Goal: Information Seeking & Learning: Understand process/instructions

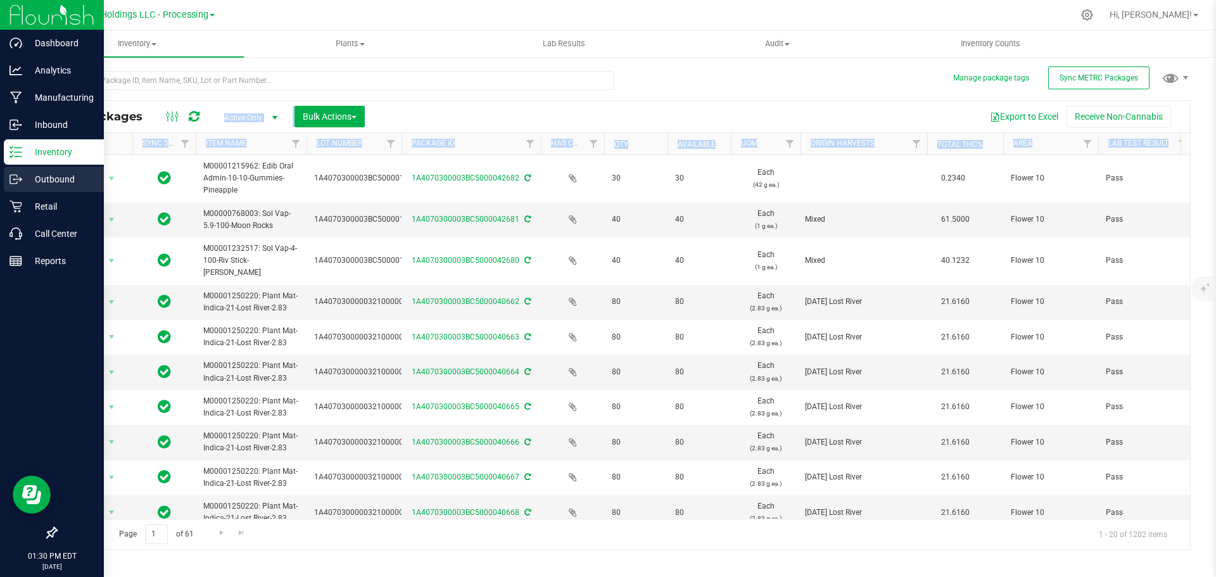
click at [53, 176] on p "Outbound" at bounding box center [60, 179] width 76 height 15
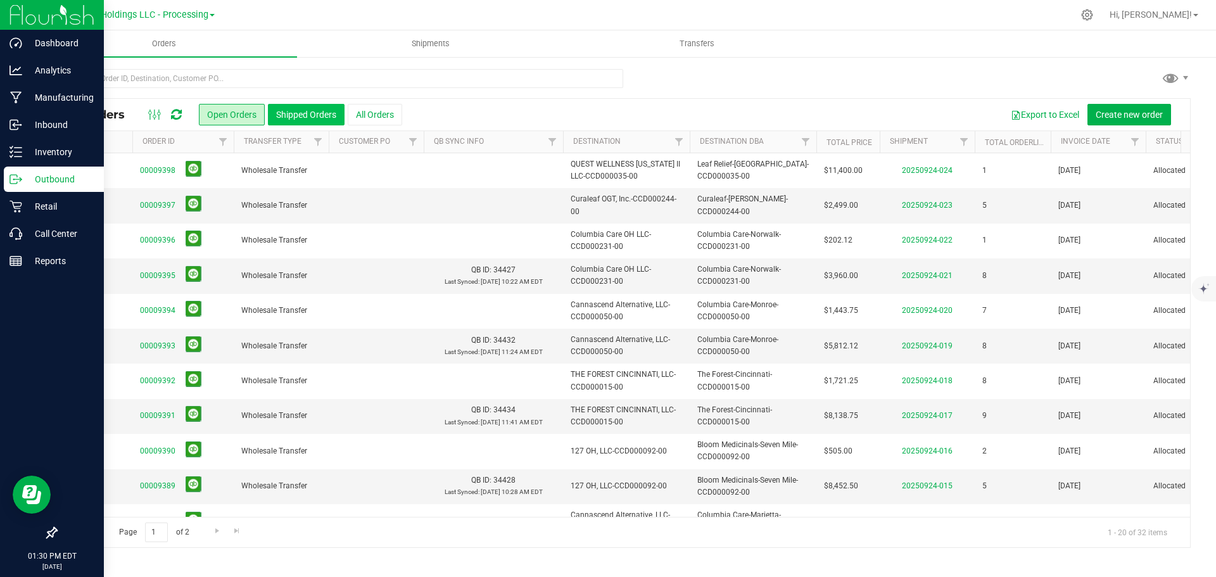
click at [294, 116] on button "Shipped Orders" at bounding box center [306, 115] width 77 height 22
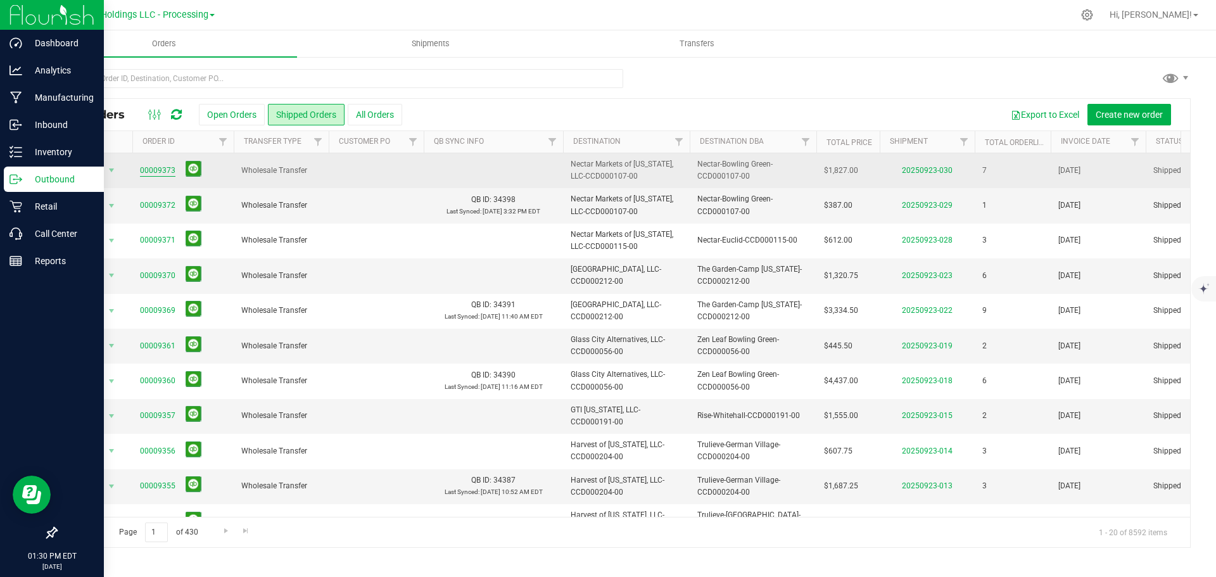
click at [165, 172] on link "00009373" at bounding box center [157, 171] width 35 height 12
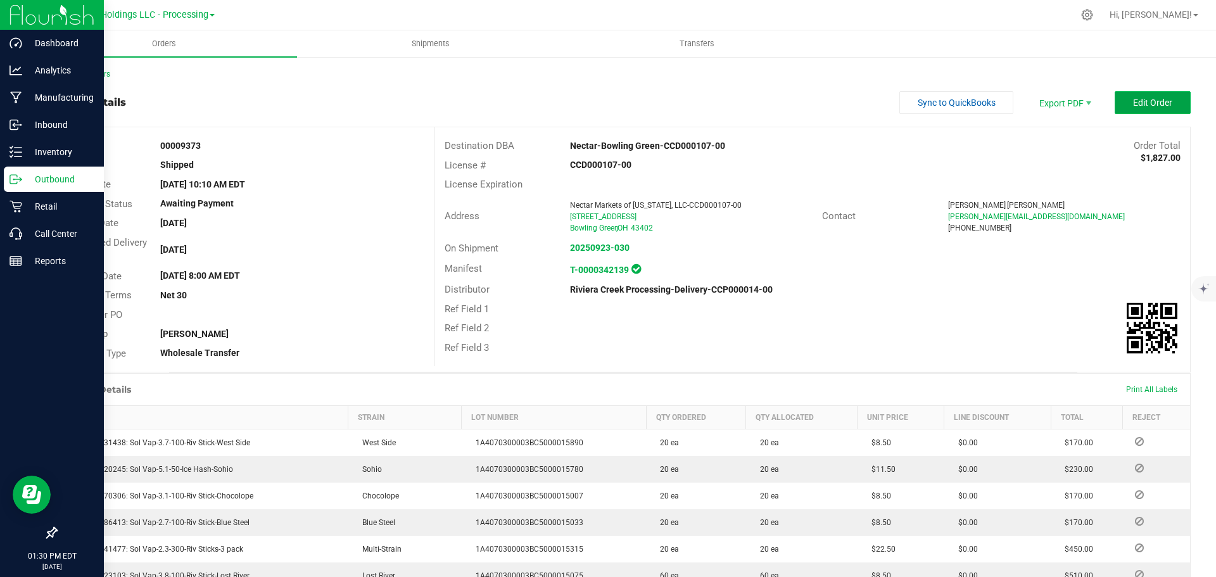
click at [1148, 104] on span "Edit Order" at bounding box center [1152, 103] width 39 height 10
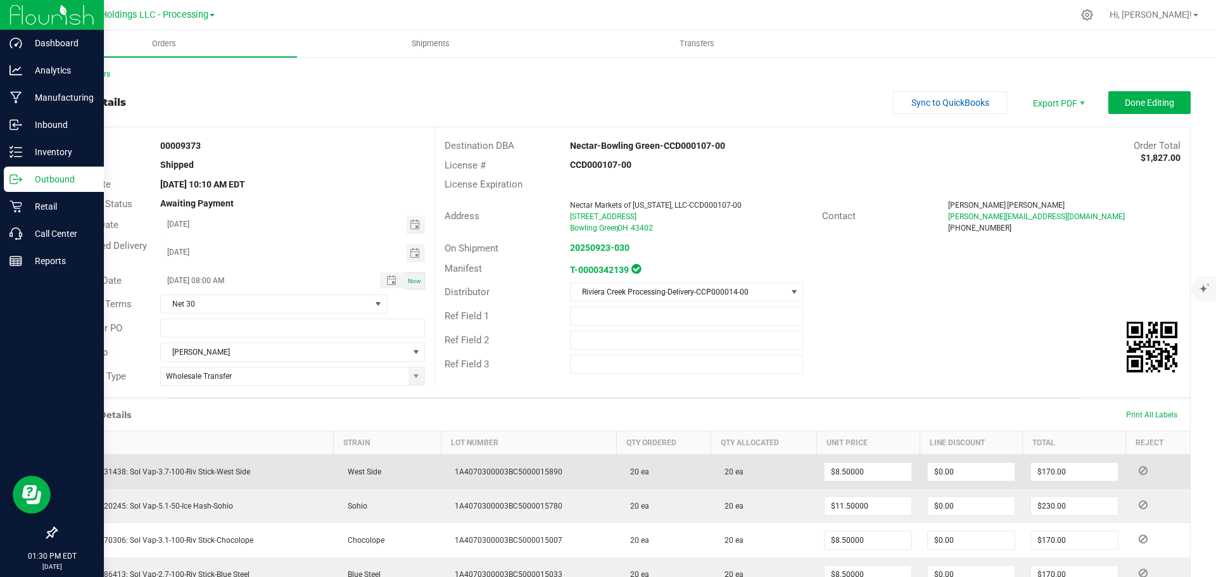
click at [1138, 470] on icon at bounding box center [1142, 471] width 9 height 8
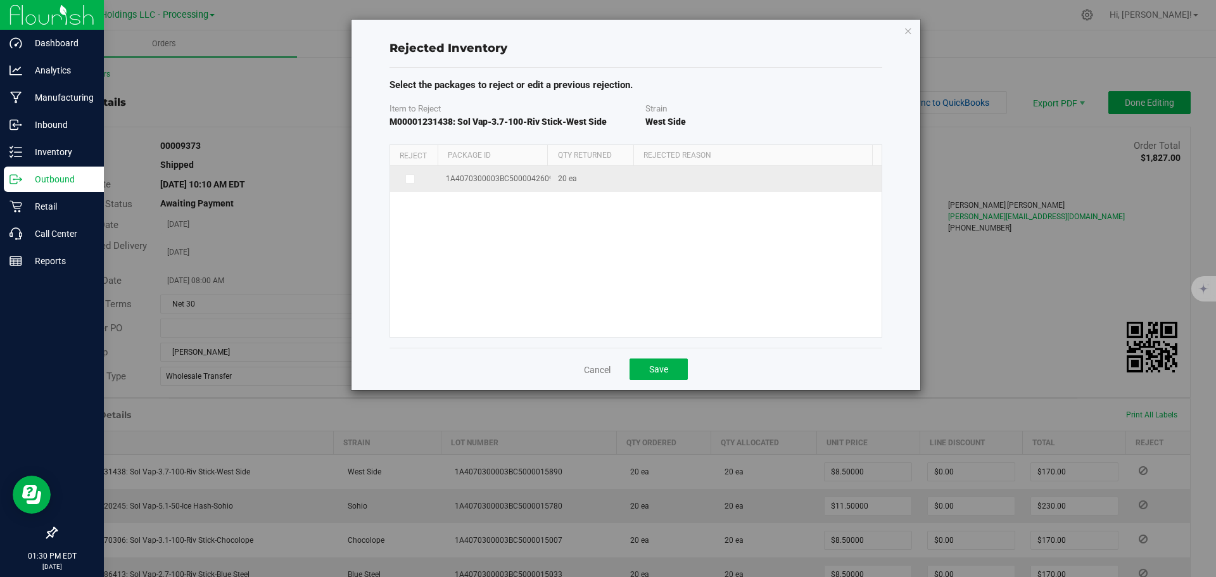
click at [407, 179] on icon at bounding box center [409, 179] width 6 height 0
click at [0, 0] on input "checkbox" at bounding box center [0, 0] width 0 height 0
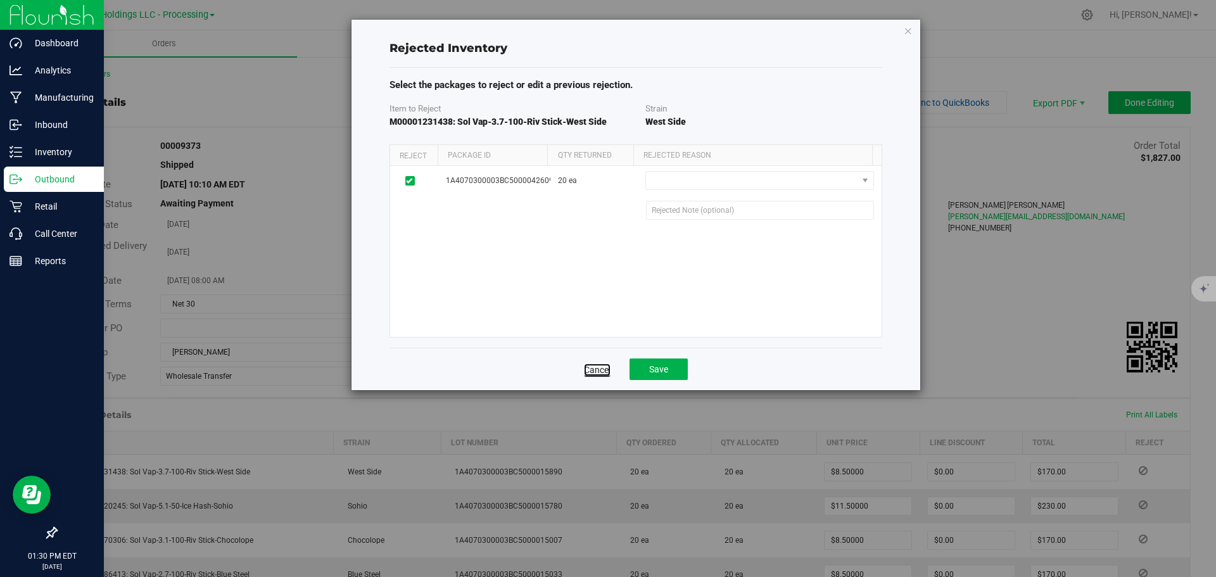
click at [590, 372] on link "Cancel" at bounding box center [597, 369] width 27 height 13
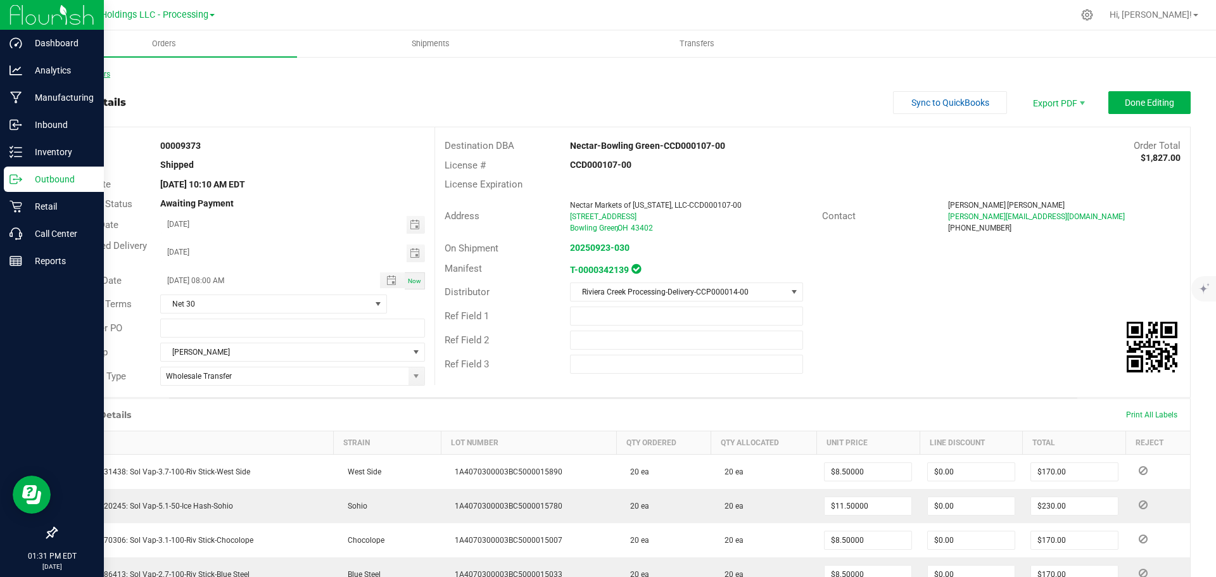
click at [86, 75] on link "Back to Orders" at bounding box center [83, 74] width 54 height 9
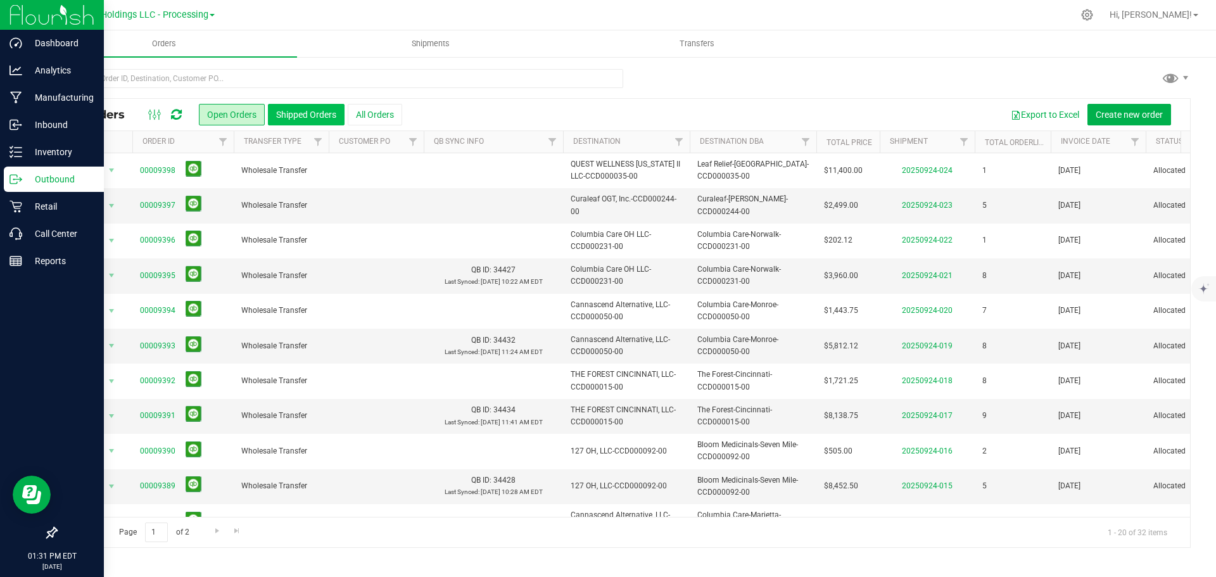
click at [303, 115] on button "Shipped Orders" at bounding box center [306, 115] width 77 height 22
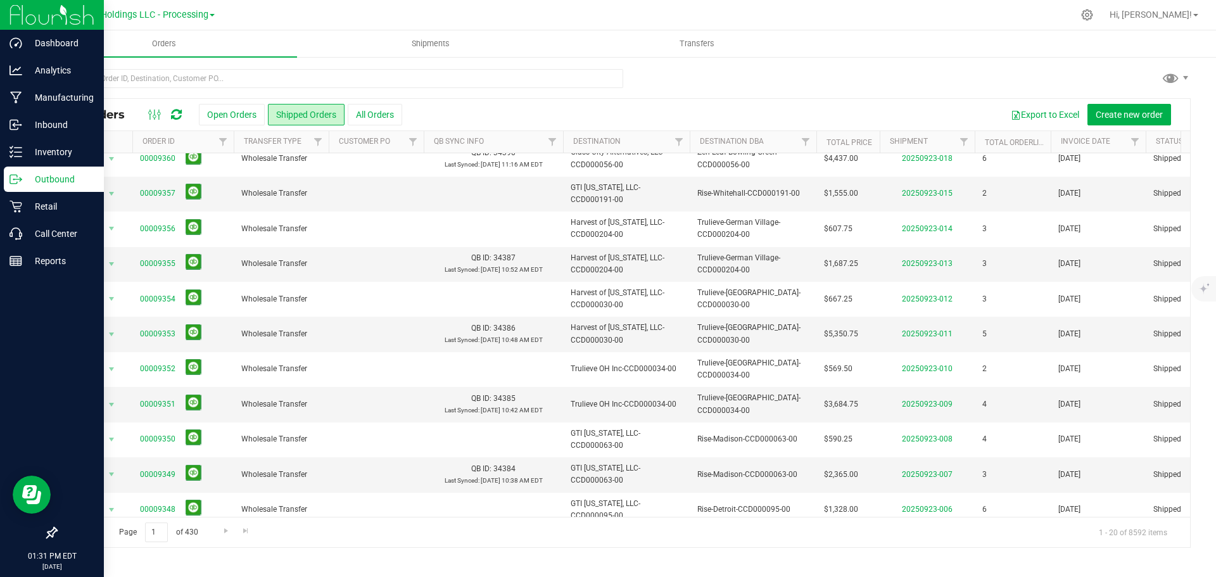
scroll to position [347, 0]
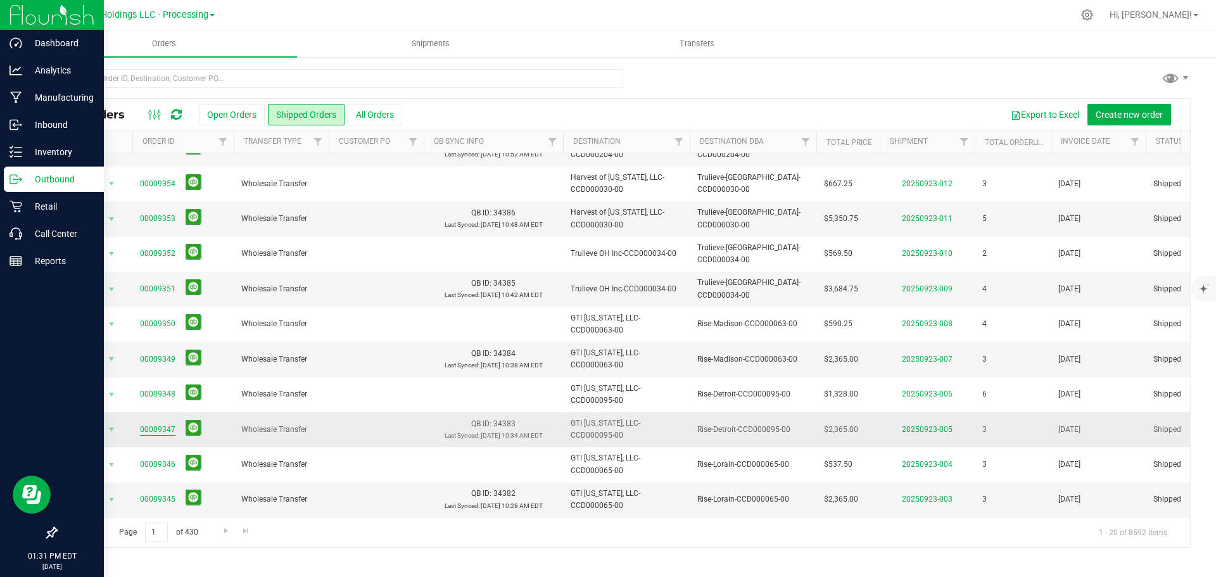
click at [147, 425] on link "00009347" at bounding box center [157, 430] width 35 height 12
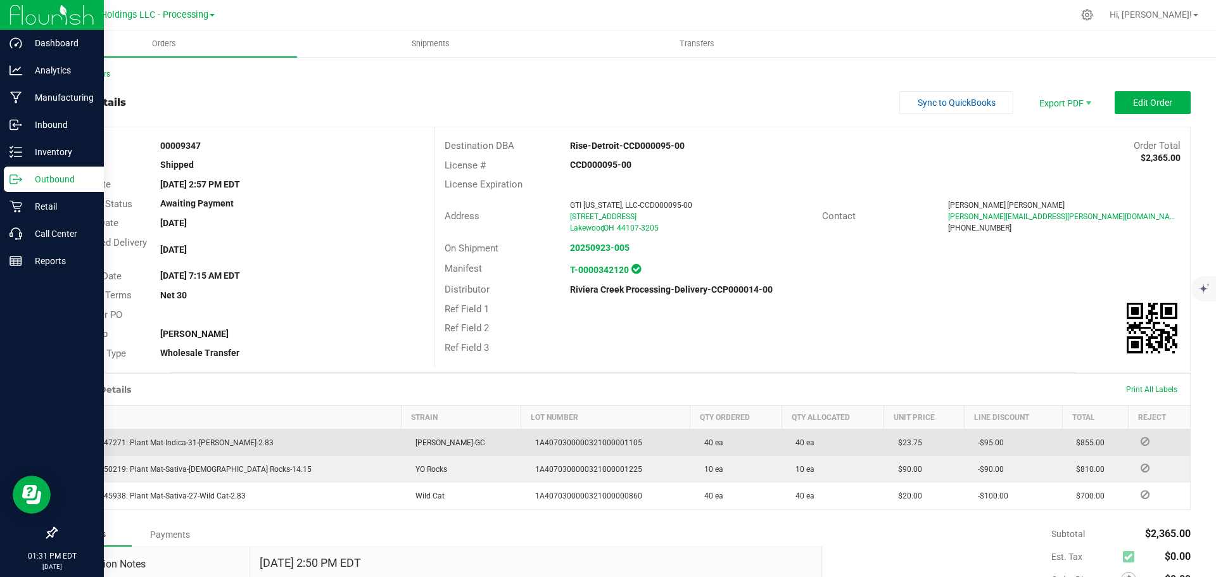
click at [1132, 450] on td at bounding box center [1159, 442] width 62 height 27
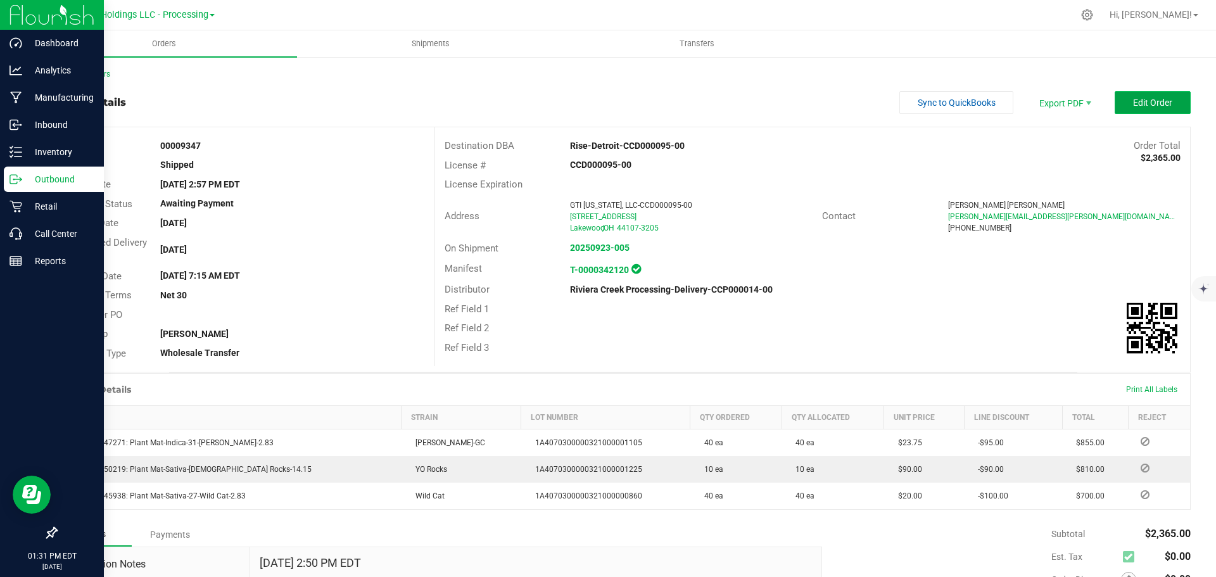
click at [1138, 103] on span "Edit Order" at bounding box center [1152, 103] width 39 height 10
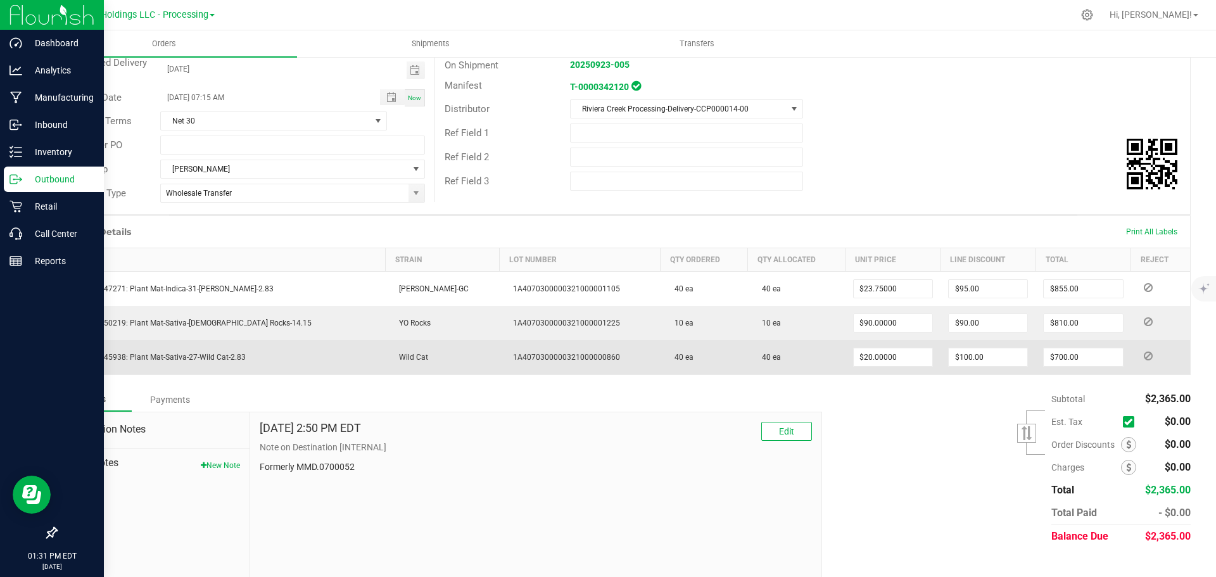
scroll to position [190, 0]
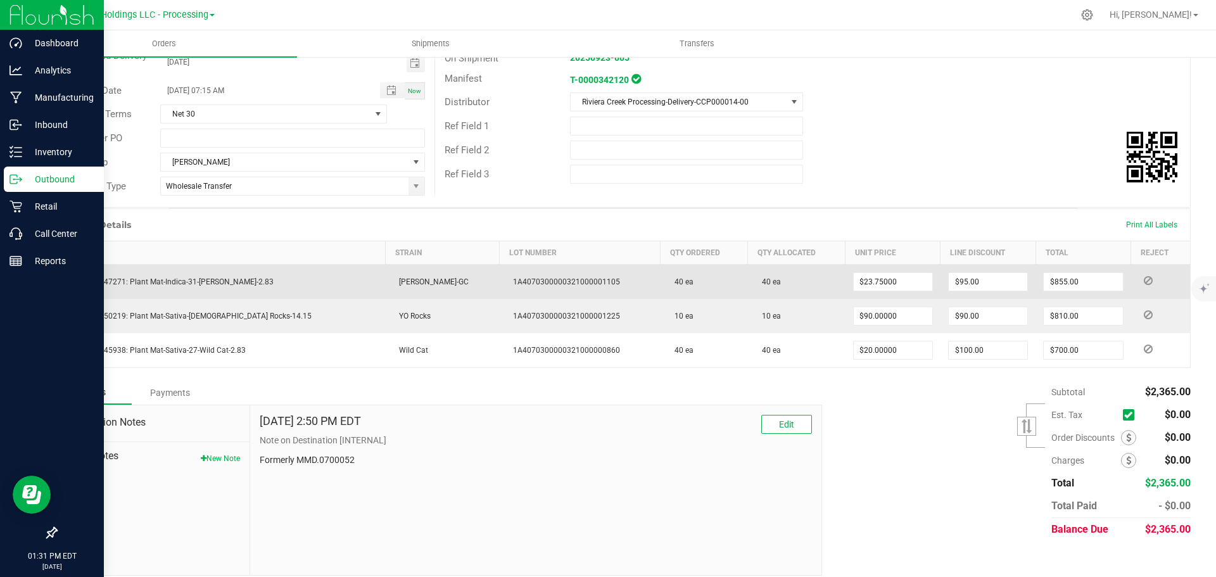
click at [1143, 282] on icon at bounding box center [1147, 281] width 9 height 8
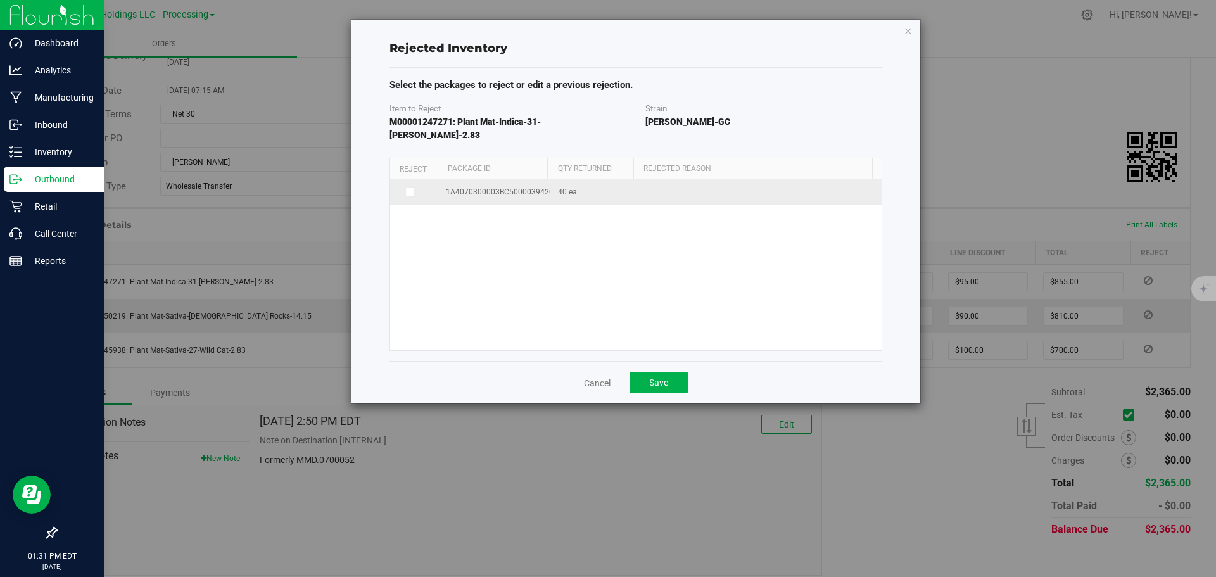
click at [415, 187] on label at bounding box center [415, 192] width 34 height 10
click at [0, 0] on input "checkbox" at bounding box center [0, 0] width 0 height 0
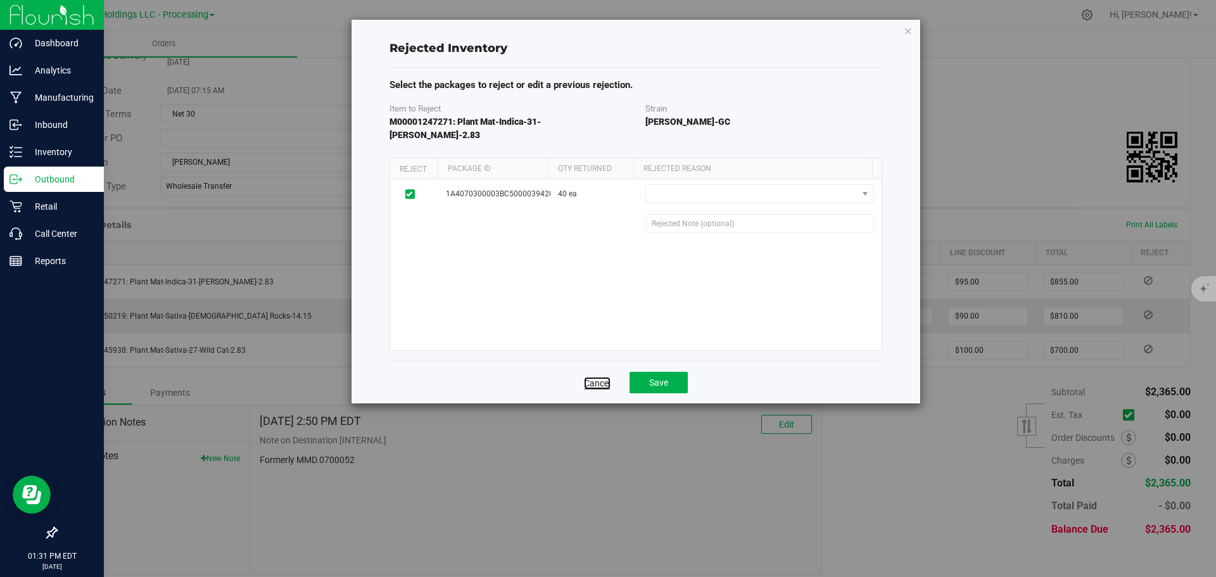
click at [589, 377] on link "Cancel" at bounding box center [597, 383] width 27 height 13
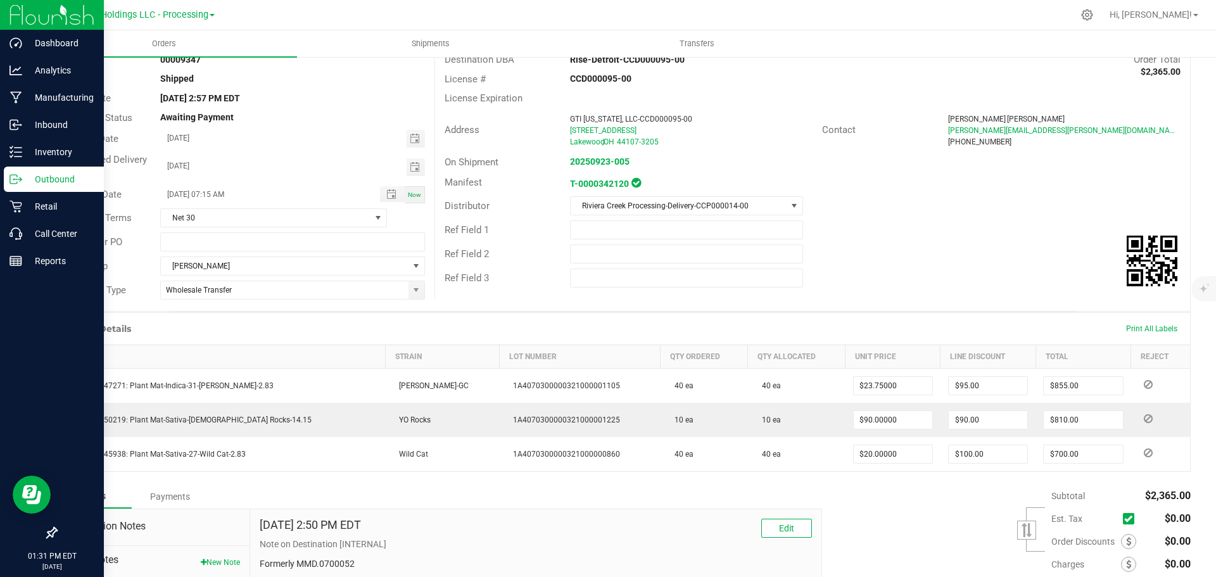
scroll to position [0, 0]
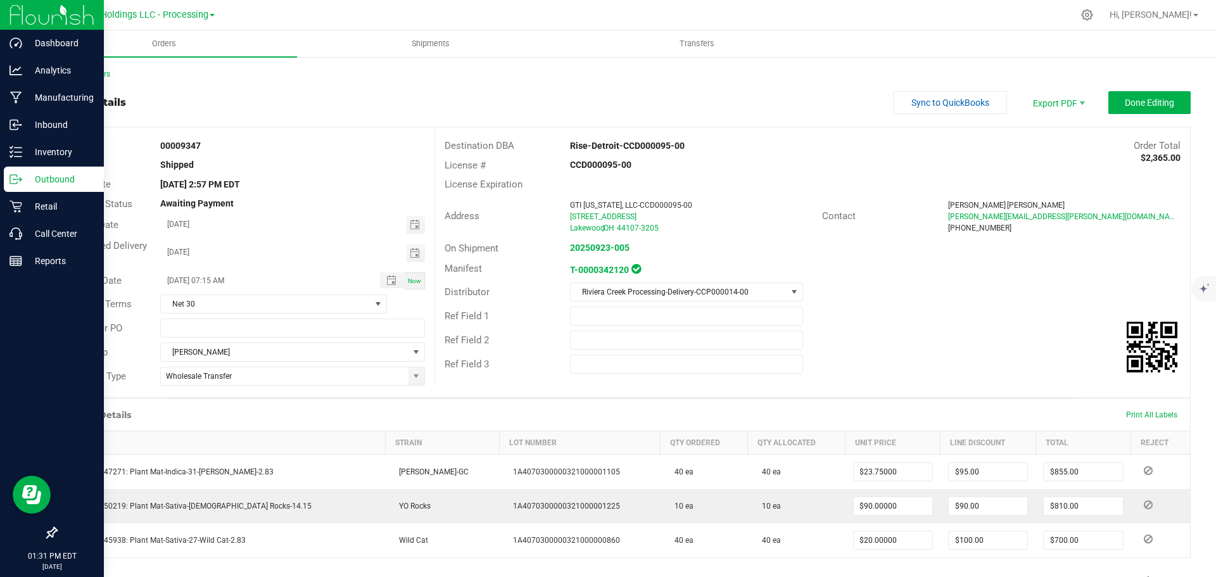
click at [108, 79] on div "Back to Orders" at bounding box center [623, 73] width 1135 height 11
click at [80, 71] on link "Back to Orders" at bounding box center [83, 74] width 54 height 9
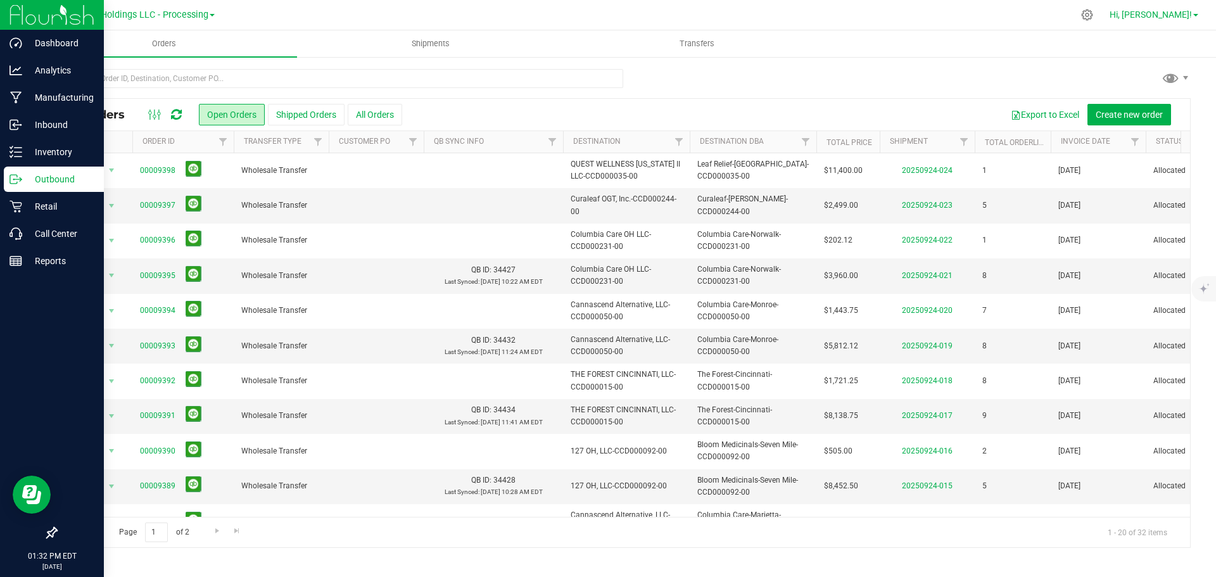
click at [1182, 15] on span "Hi, [PERSON_NAME]!" at bounding box center [1150, 14] width 82 height 10
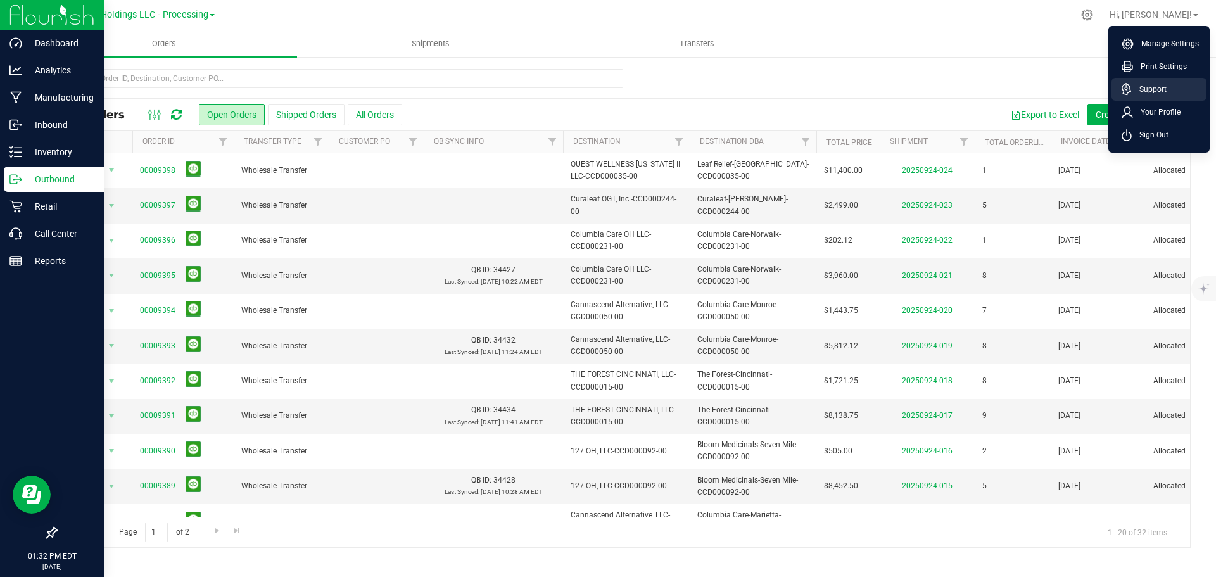
click at [1155, 87] on span "Support" at bounding box center [1148, 89] width 35 height 13
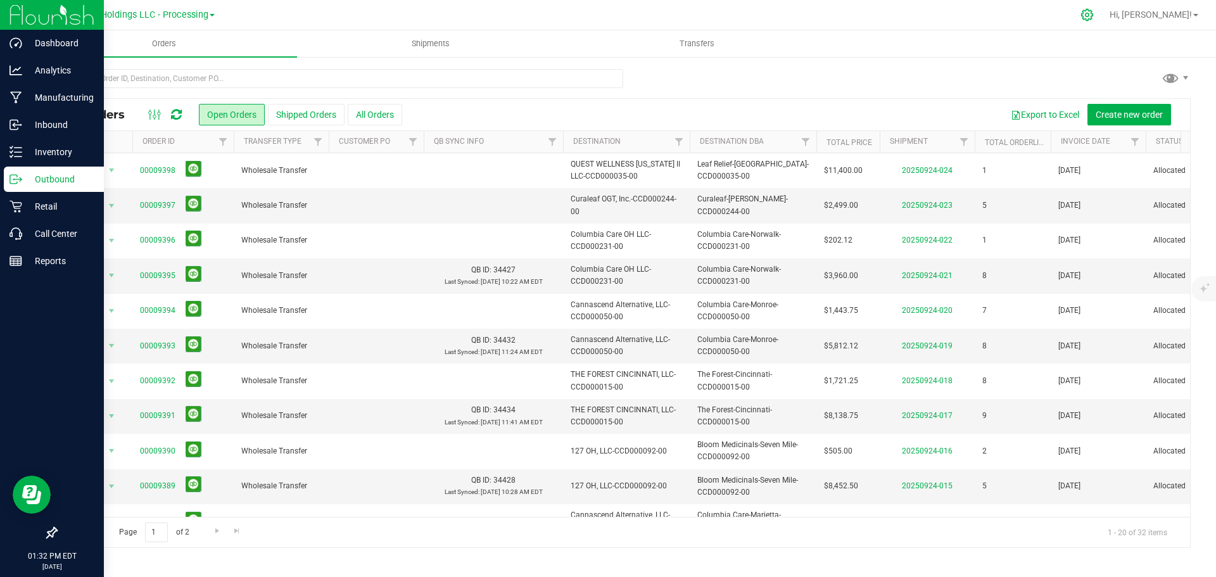
click at [1103, 22] on div at bounding box center [1087, 14] width 32 height 27
click at [1103, 8] on div at bounding box center [1087, 14] width 32 height 27
click at [1093, 19] on icon at bounding box center [1086, 14] width 13 height 13
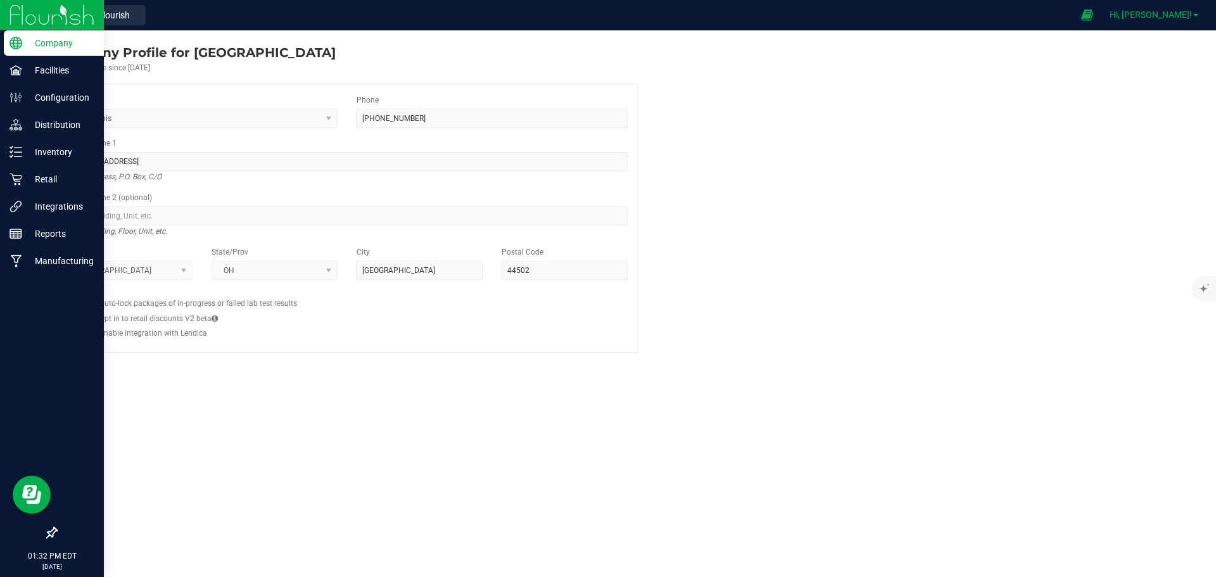
click at [1183, 15] on span "Hi, [PERSON_NAME]!" at bounding box center [1150, 14] width 82 height 10
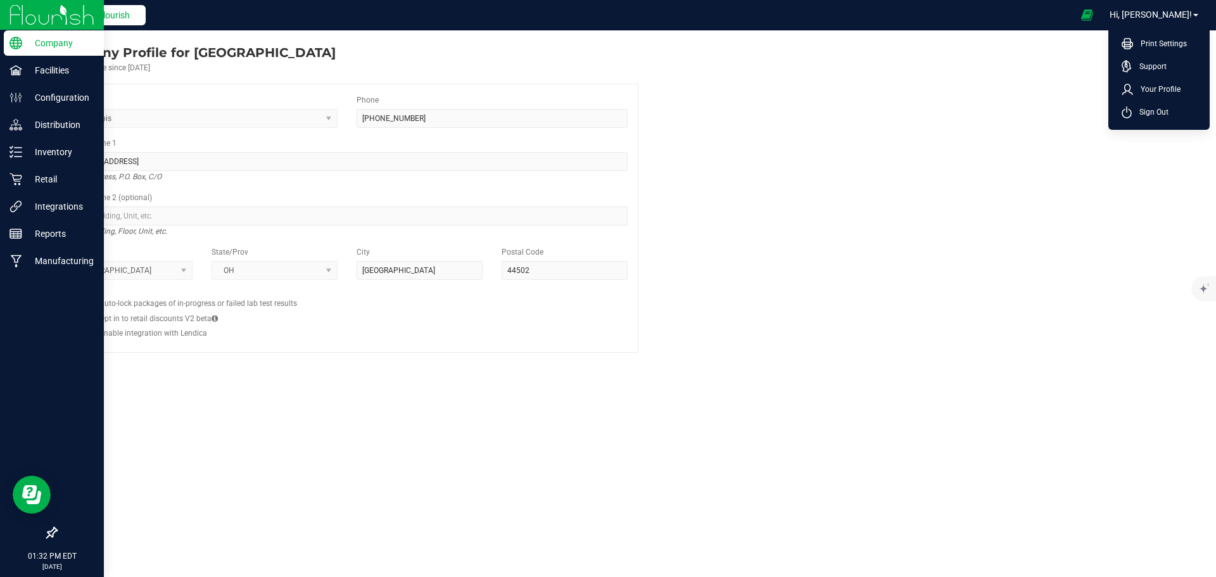
click at [110, 13] on span "Back to Flourish" at bounding box center [97, 15] width 63 height 10
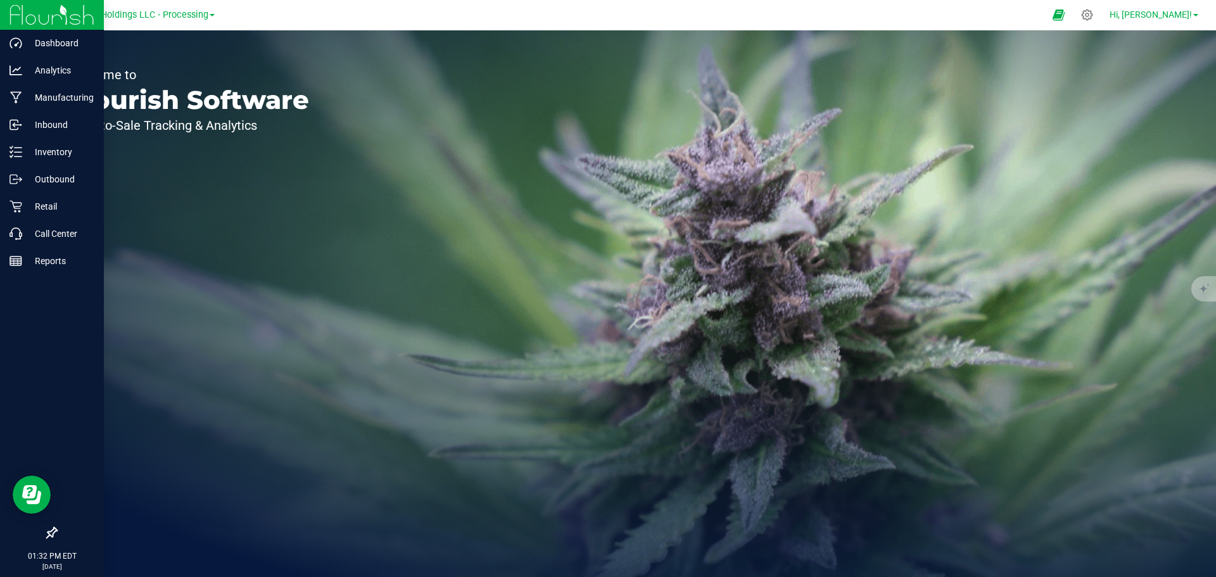
click at [1178, 18] on span "Hi, [PERSON_NAME]!" at bounding box center [1150, 14] width 82 height 10
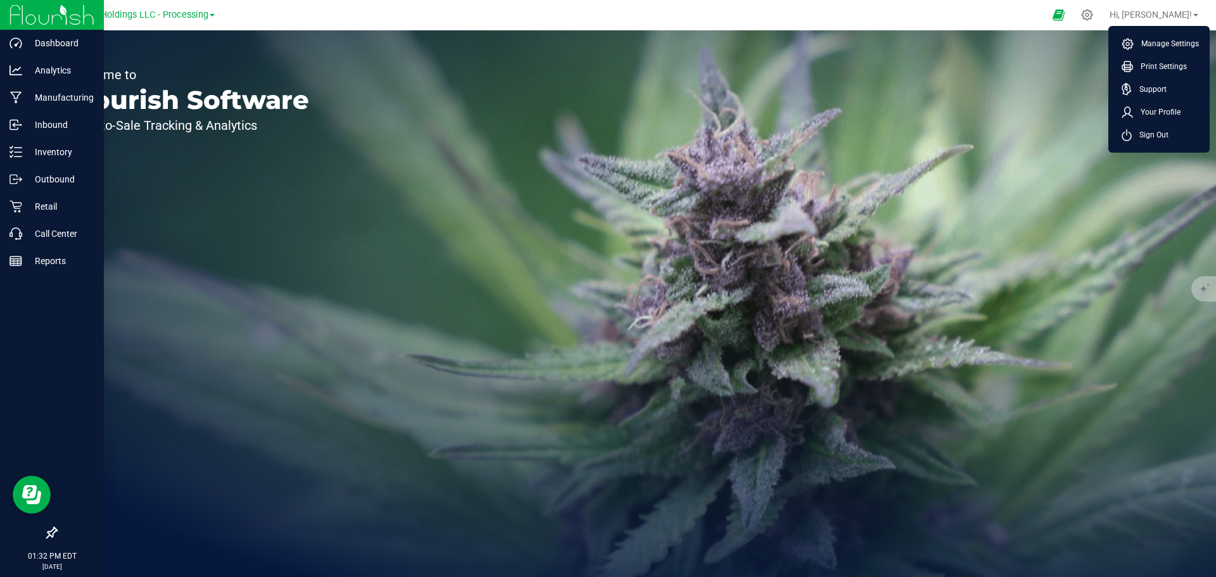
click at [938, 74] on div "Welcome to Flourish Software Seed-to-Sale Tracking & Analytics" at bounding box center [622, 303] width 1185 height 546
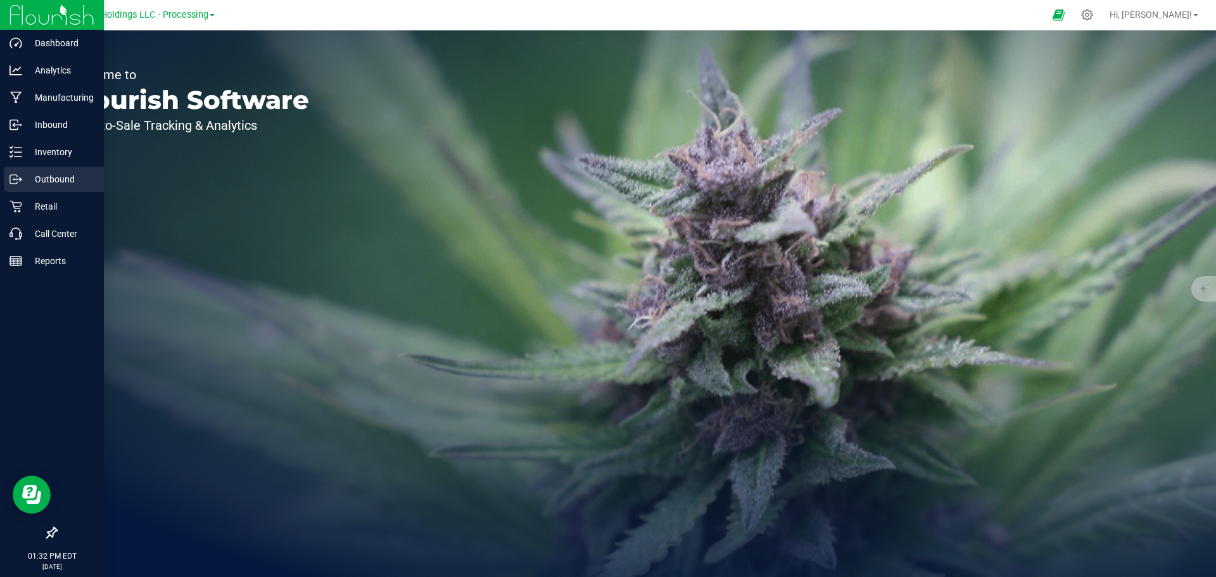
click at [47, 180] on p "Outbound" at bounding box center [60, 179] width 76 height 15
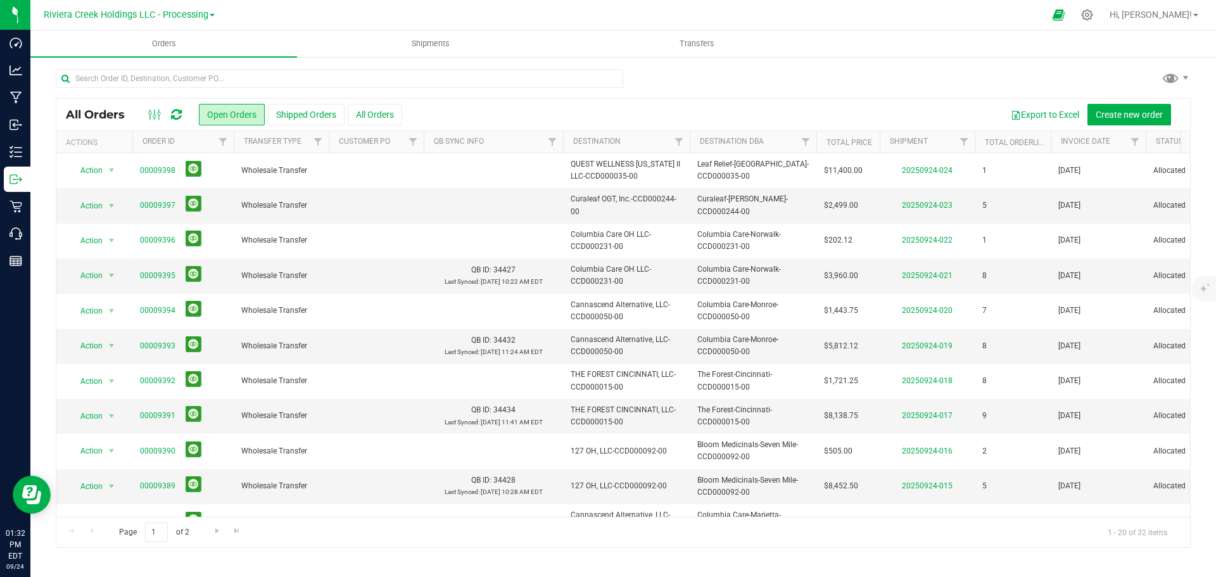
click at [953, 47] on ul "Orders Shipments Transfers" at bounding box center [638, 43] width 1216 height 27
click at [1194, 17] on link "Hi, [PERSON_NAME]!" at bounding box center [1153, 14] width 99 height 13
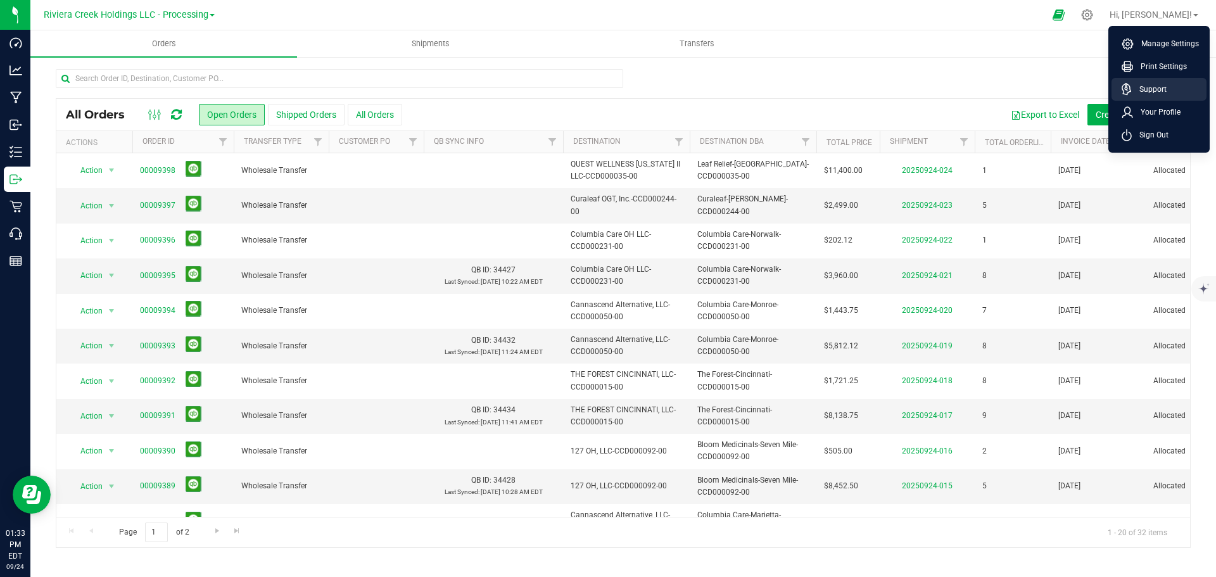
click at [1153, 89] on span "Support" at bounding box center [1148, 89] width 35 height 13
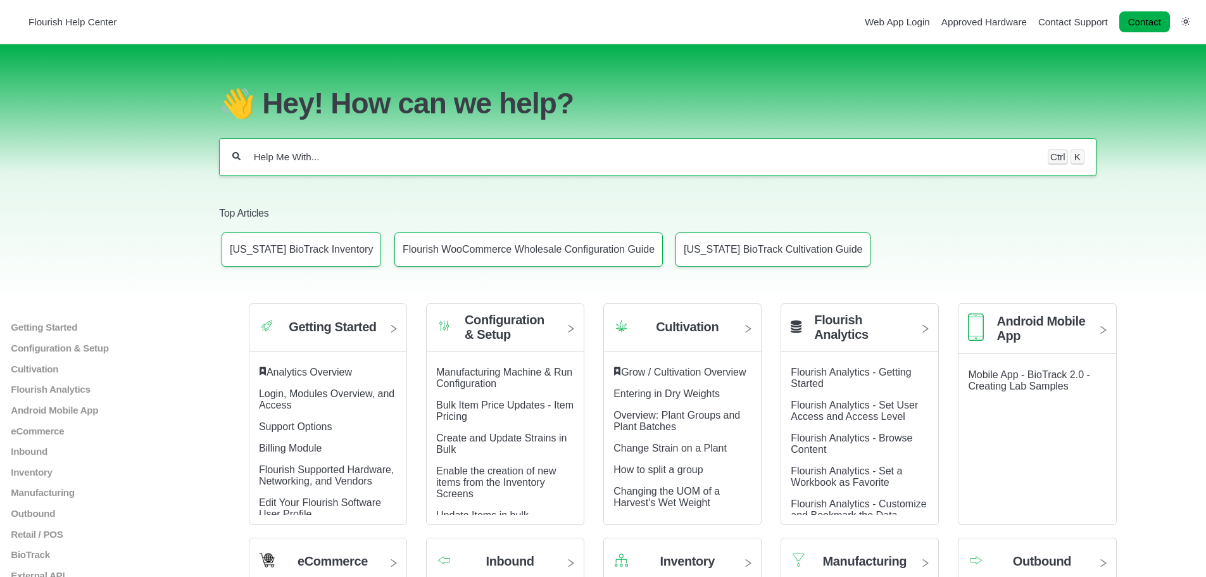
click at [283, 156] on input "Help Me With..." at bounding box center [644, 157] width 783 height 13
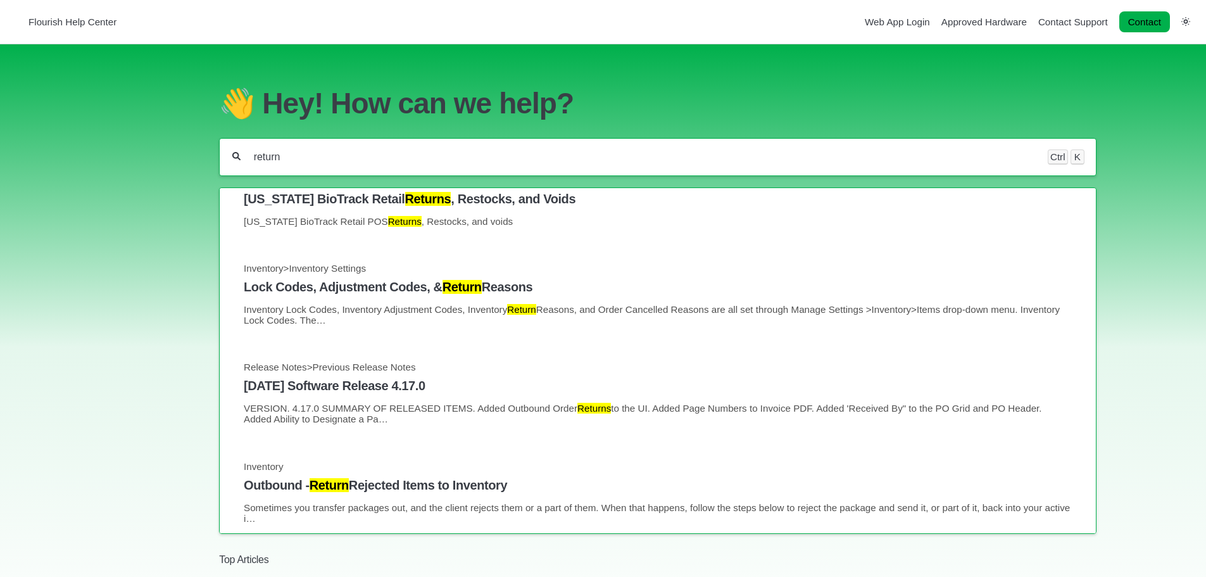
scroll to position [190, 0]
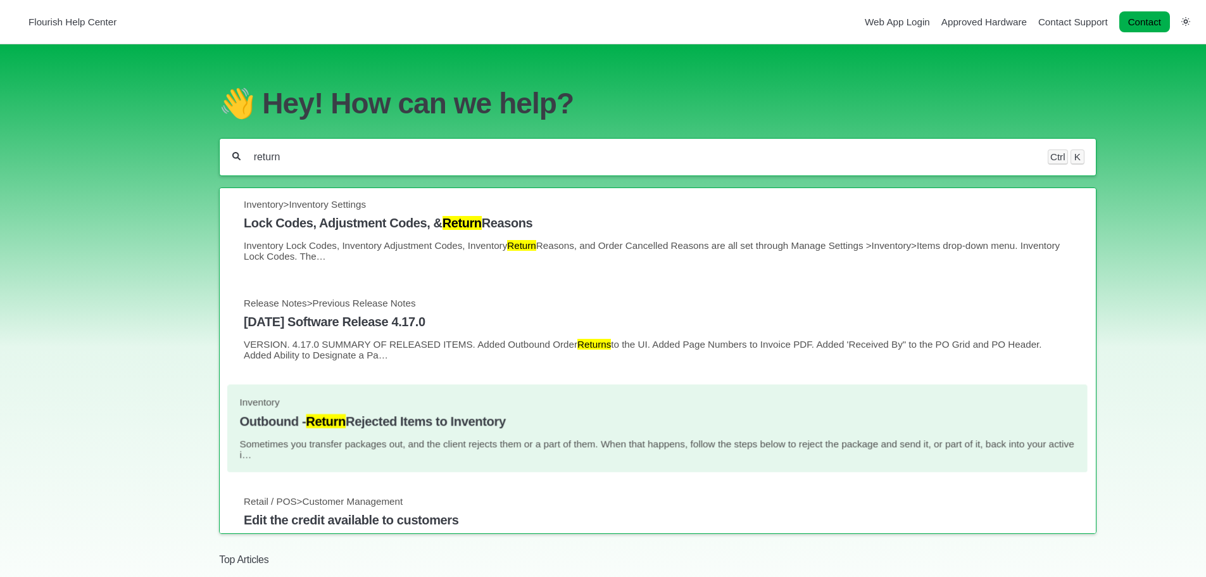
type input "return"
click at [444, 431] on link "Inventory Outbound - Return Rejected Items to Inventory Sometimes you transfer …" at bounding box center [658, 427] width 836 height 63
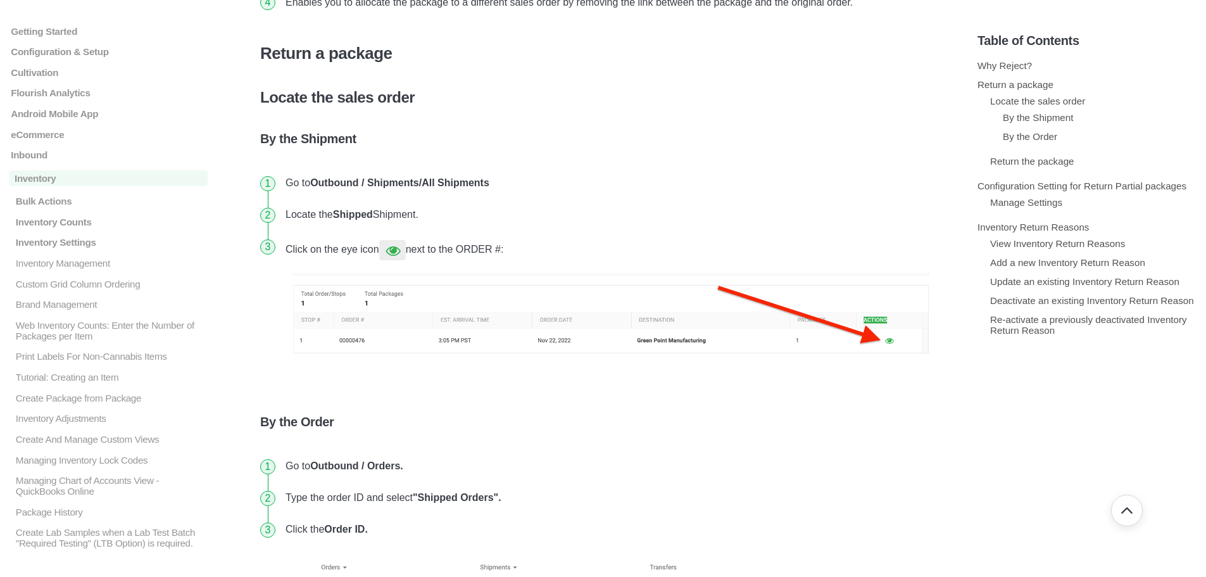
scroll to position [443, 0]
